Goal: Check status: Check status

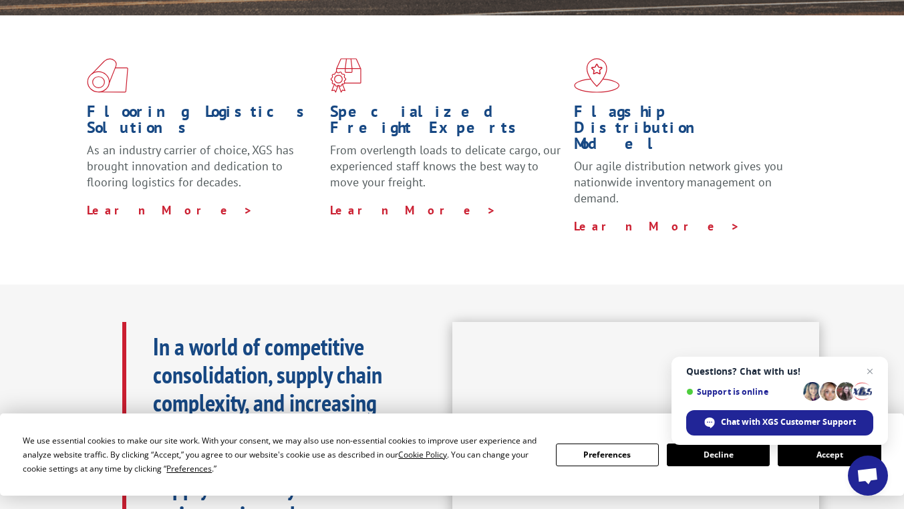
scroll to position [17, 0]
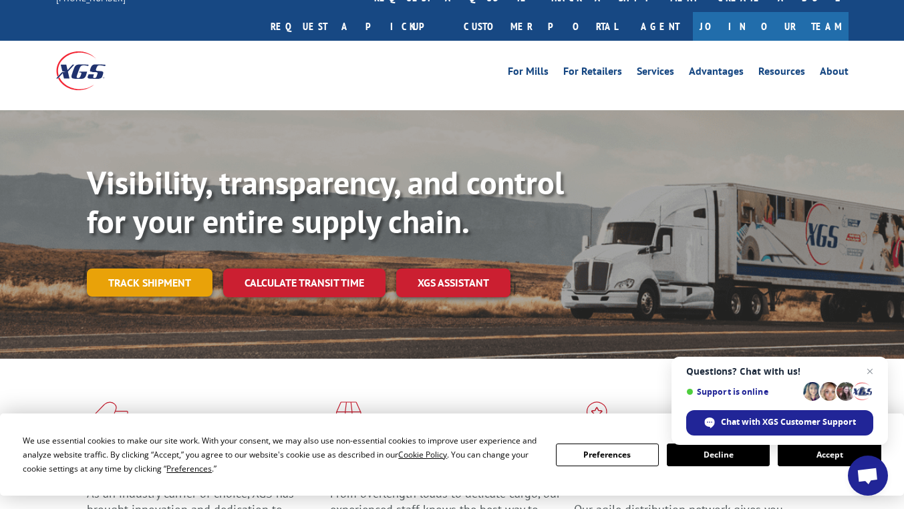
click at [148, 268] on link "Track shipment" at bounding box center [150, 282] width 126 height 28
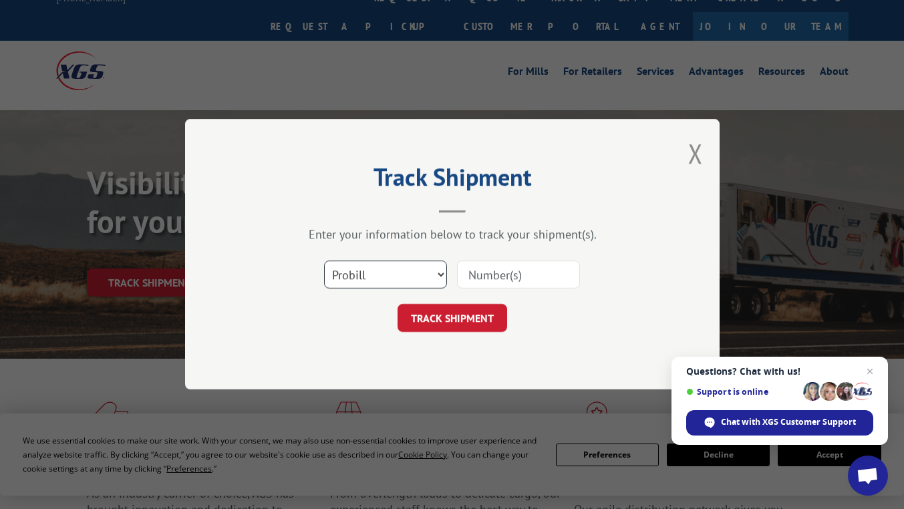
click at [365, 276] on select "Select category... Probill BOL PO" at bounding box center [385, 275] width 123 height 28
select select "bol"
click at [324, 261] on select "Select category... Probill BOL PO" at bounding box center [385, 275] width 123 height 28
click at [487, 280] on input at bounding box center [518, 275] width 123 height 28
type input "3397697"
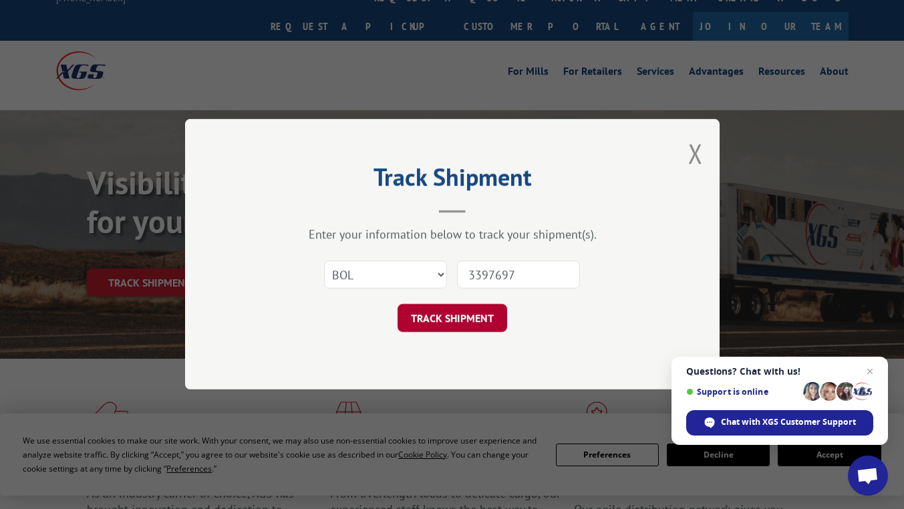
click at [466, 319] on button "TRACK SHIPMENT" at bounding box center [452, 319] width 110 height 28
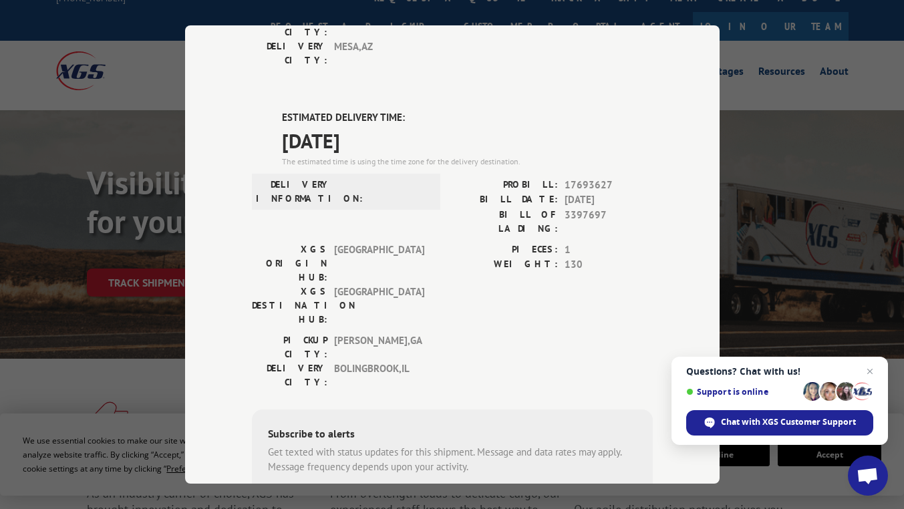
scroll to position [301, 0]
